Goal: Information Seeking & Learning: Learn about a topic

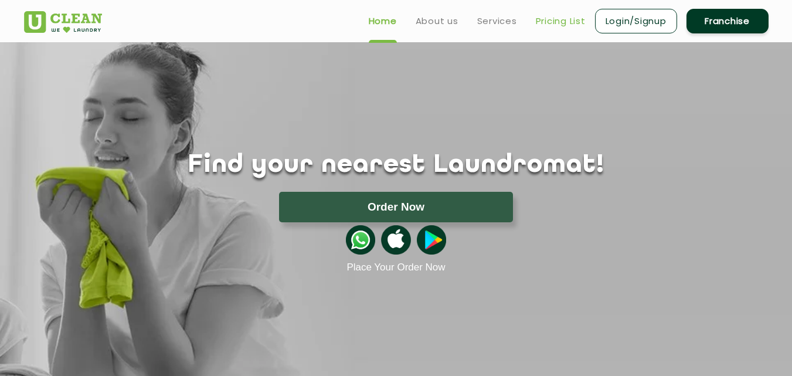
click at [569, 21] on link "Pricing List" at bounding box center [561, 21] width 50 height 14
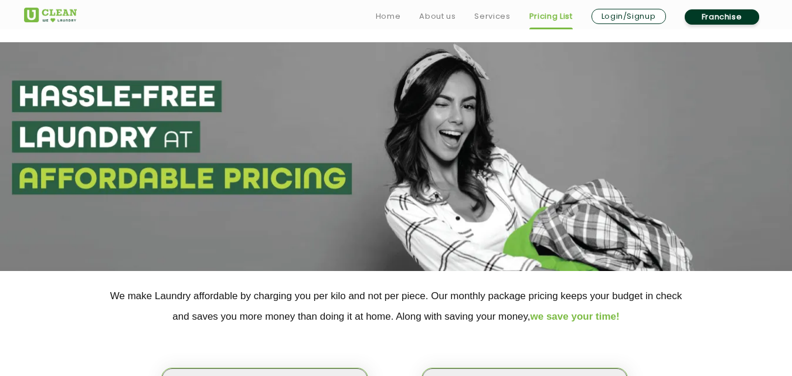
scroll to position [113, 0]
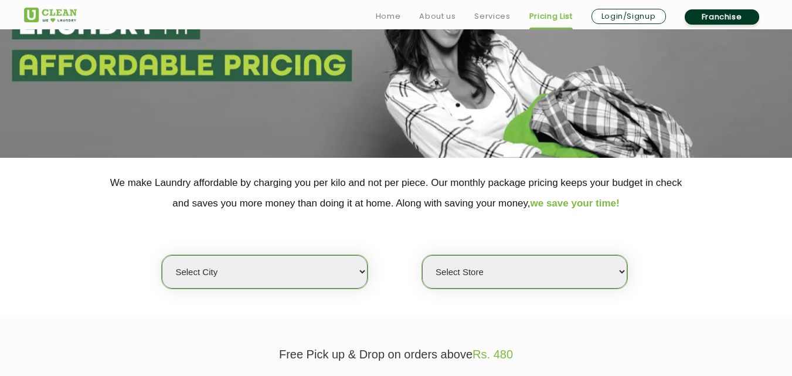
click at [269, 273] on select "Select city [GEOGRAPHIC_DATA] [GEOGRAPHIC_DATA] [GEOGRAPHIC_DATA] [GEOGRAPHIC_D…" at bounding box center [264, 271] width 205 height 33
select select "1"
click at [162, 255] on select "Select city [GEOGRAPHIC_DATA] [GEOGRAPHIC_DATA] [GEOGRAPHIC_DATA] [GEOGRAPHIC_D…" at bounding box center [264, 271] width 205 height 33
click at [528, 275] on select "Select Store [GEOGRAPHIC_DATA] [GEOGRAPHIC_DATA] 2 [GEOGRAPHIC_DATA] [PERSON_NA…" at bounding box center [524, 271] width 205 height 33
select select "141"
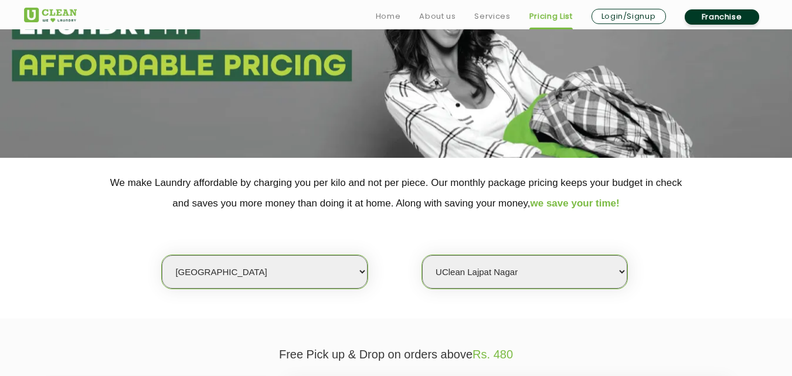
click at [422, 255] on select "Select Store [GEOGRAPHIC_DATA] [GEOGRAPHIC_DATA] 2 [GEOGRAPHIC_DATA] [PERSON_NA…" at bounding box center [524, 271] width 205 height 33
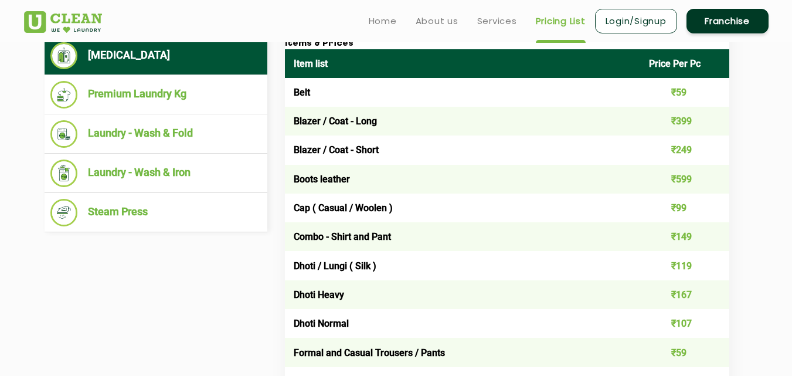
scroll to position [482, 0]
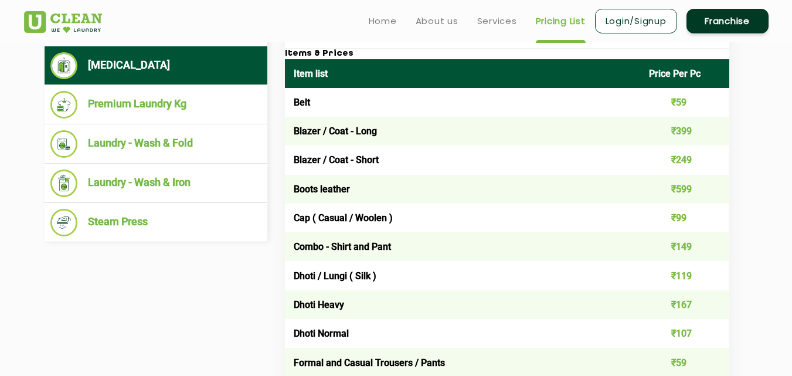
click at [427, 273] on td "Dhoti / Lungi ( Silk )" at bounding box center [463, 275] width 356 height 29
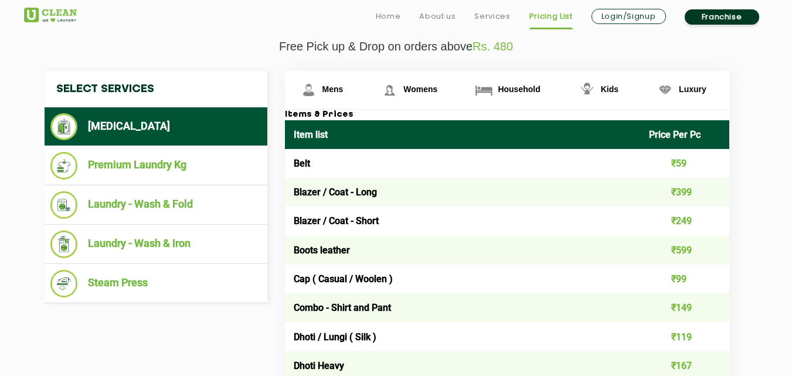
scroll to position [386, 0]
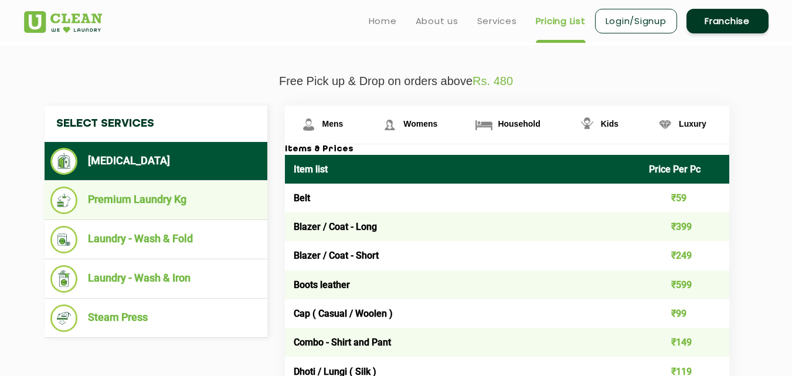
click at [122, 204] on li "Premium Laundry Kg" at bounding box center [155, 200] width 211 height 28
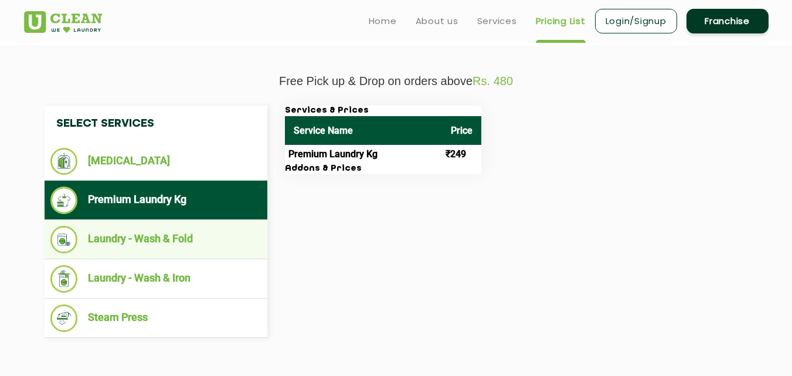
click at [191, 231] on li "Laundry - Wash & Fold" at bounding box center [155, 240] width 211 height 28
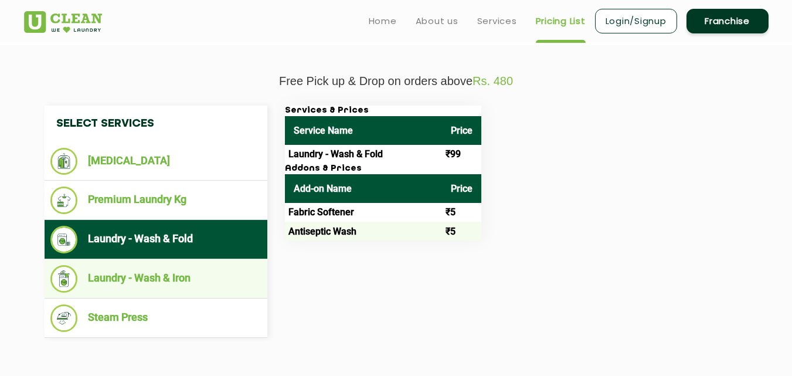
click at [174, 278] on li "Laundry - Wash & Iron" at bounding box center [155, 279] width 211 height 28
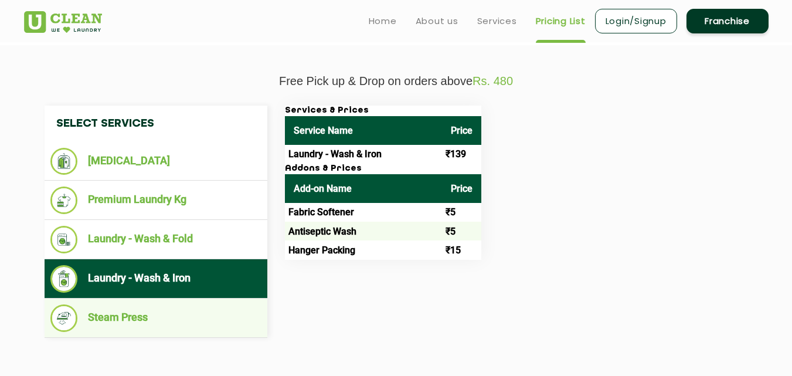
click at [159, 320] on li "Steam Press" at bounding box center [155, 318] width 211 height 28
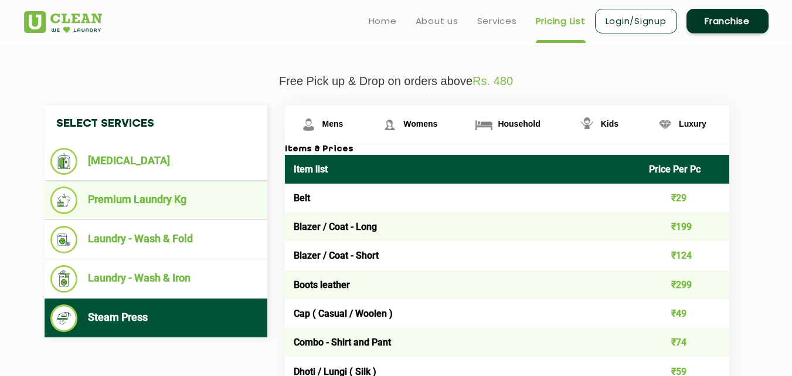
click at [150, 204] on li "Premium Laundry Kg" at bounding box center [155, 200] width 211 height 28
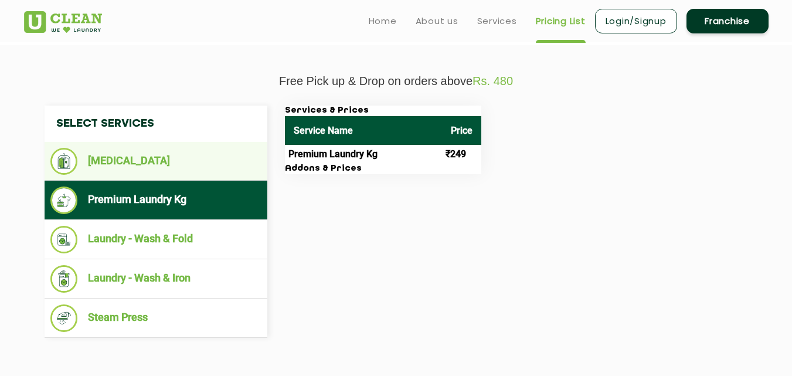
click at [141, 147] on ul "[MEDICAL_DATA]" at bounding box center [156, 161] width 223 height 39
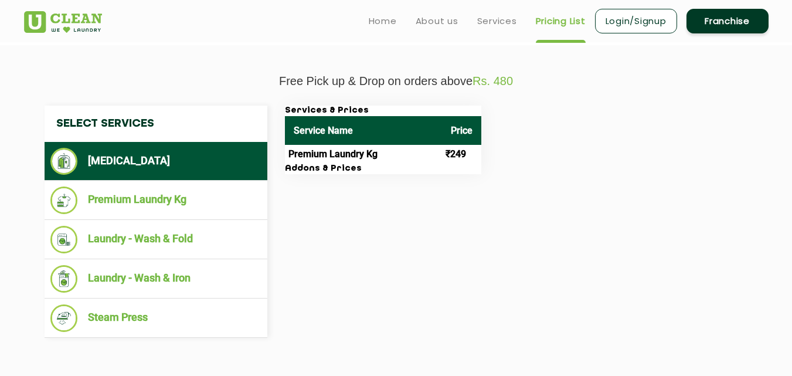
click at [158, 158] on li "[MEDICAL_DATA]" at bounding box center [155, 161] width 211 height 27
